Goal: Navigation & Orientation: Find specific page/section

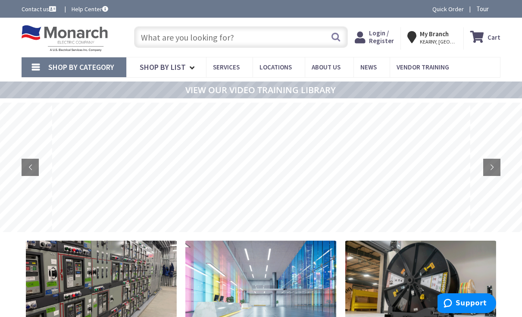
click at [440, 35] on strong "My Branch" at bounding box center [434, 34] width 29 height 8
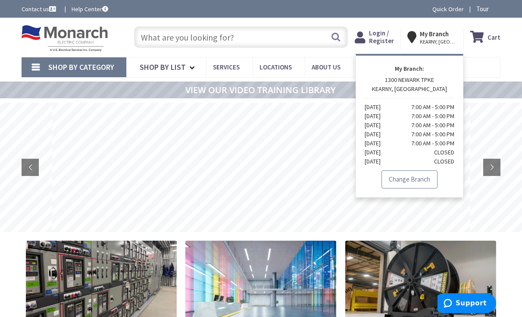
click at [406, 182] on link "Change Branch" at bounding box center [410, 179] width 56 height 18
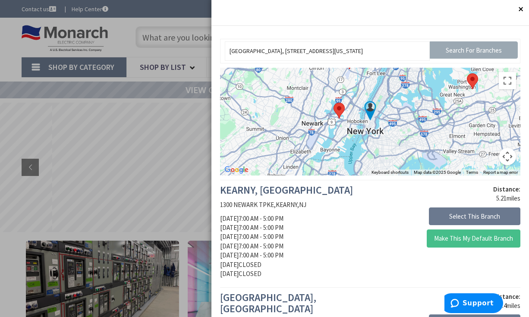
click at [454, 56] on input "Search For Branches" at bounding box center [473, 49] width 88 height 17
click at [166, 56] on div at bounding box center [264, 158] width 529 height 317
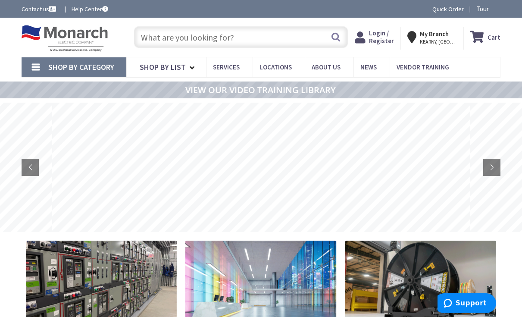
click at [440, 39] on span "KEARNY, [GEOGRAPHIC_DATA]" at bounding box center [438, 41] width 37 height 7
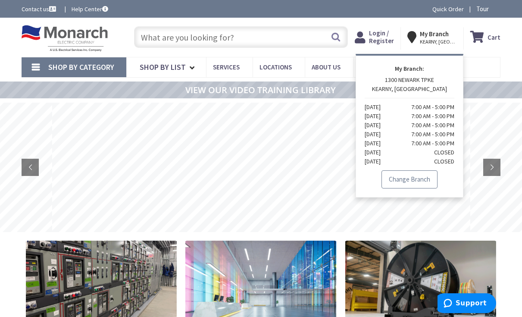
click at [408, 183] on link "Change Branch" at bounding box center [410, 179] width 56 height 18
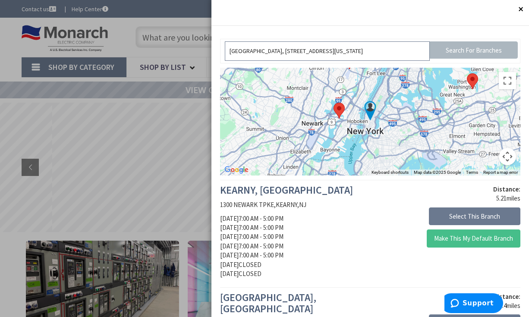
click at [342, 52] on input "[GEOGRAPHIC_DATA], [STREET_ADDRESS][US_STATE]" at bounding box center [327, 50] width 205 height 19
drag, startPoint x: 388, startPoint y: 50, endPoint x: 210, endPoint y: 37, distance: 179.0
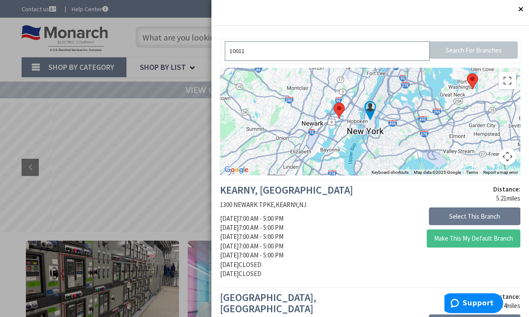
type input "10011"
click at [445, 50] on input "Search For Branches" at bounding box center [473, 49] width 88 height 17
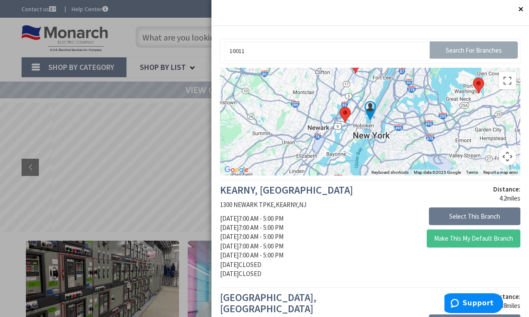
click at [444, 50] on input "Search For Branches" at bounding box center [473, 49] width 88 height 17
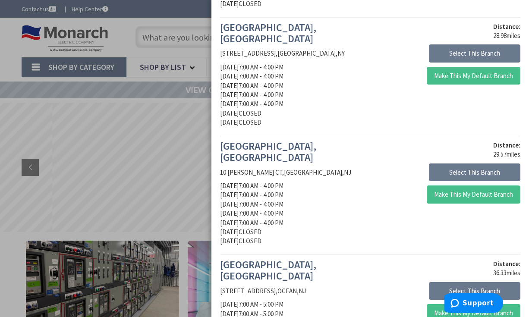
scroll to position [939, 0]
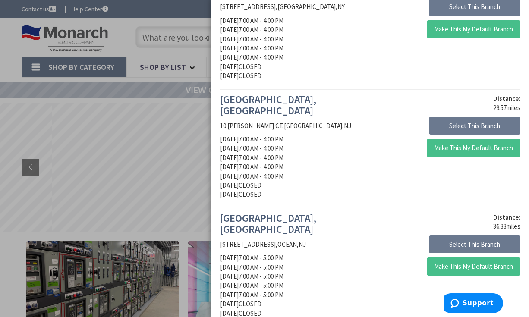
drag, startPoint x: 319, startPoint y: 217, endPoint x: 213, endPoint y: 213, distance: 107.0
drag, startPoint x: 327, startPoint y: 214, endPoint x: 217, endPoint y: 220, distance: 110.1
